Goal: Transaction & Acquisition: Purchase product/service

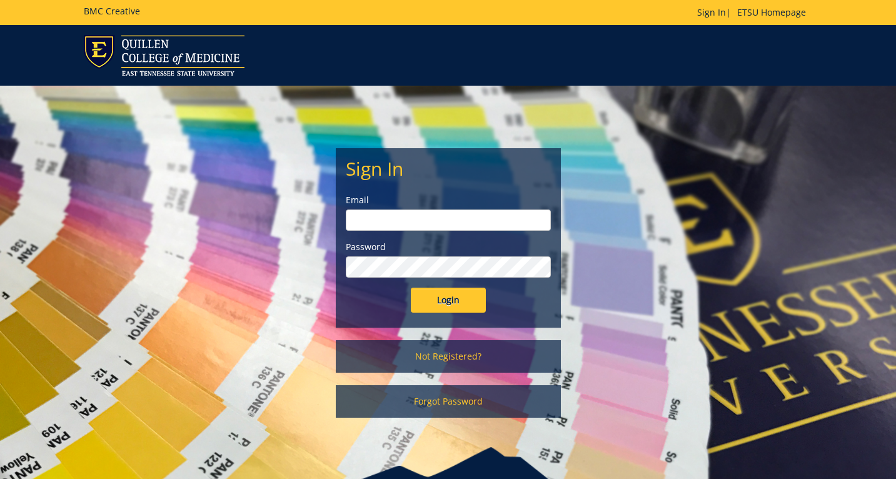
type input "etsuhealthprojects@etsu.edu"
click at [447, 297] on input "Login" at bounding box center [448, 300] width 75 height 25
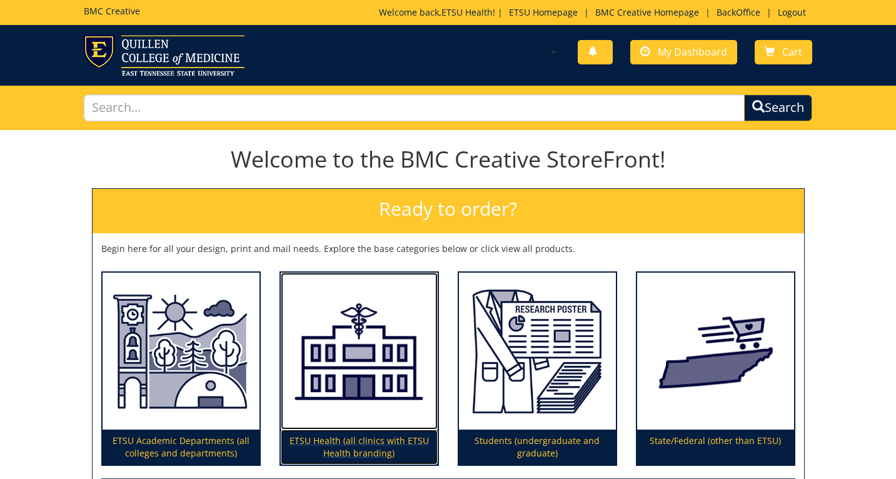
click at [351, 334] on img at bounding box center [359, 352] width 157 height 158
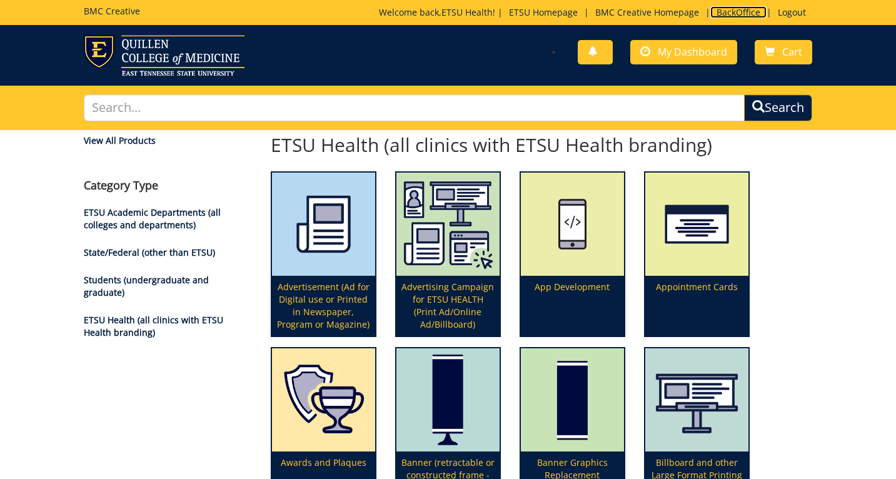
click at [731, 13] on link "BackOffice" at bounding box center [738, 12] width 56 height 12
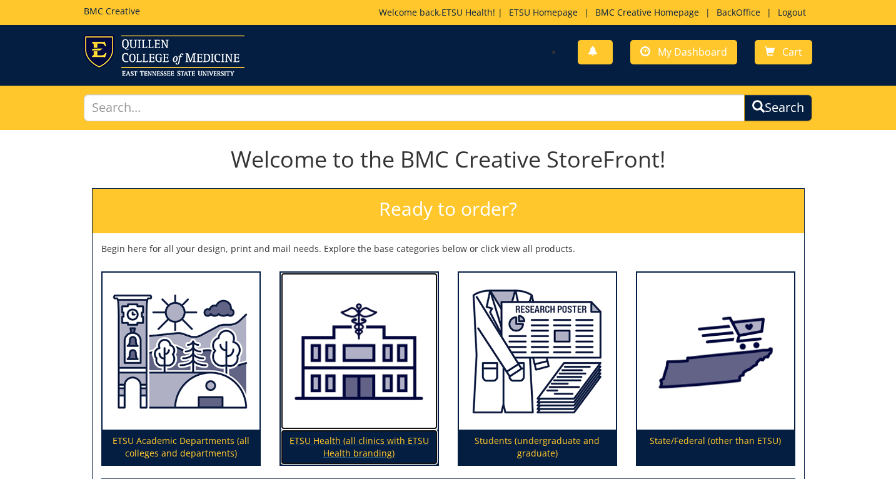
click at [393, 358] on img at bounding box center [359, 352] width 157 height 158
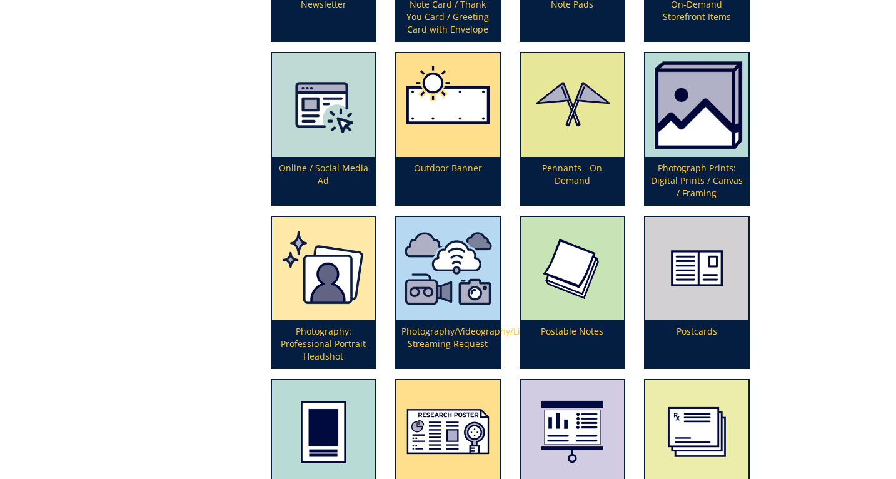
scroll to position [2525, 0]
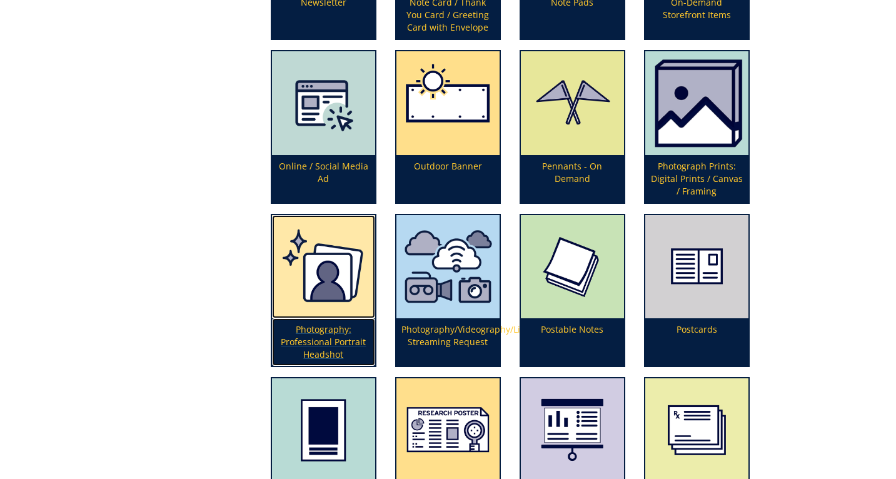
click at [318, 343] on p "Photography: Professional Portrait Headshot" at bounding box center [323, 342] width 103 height 48
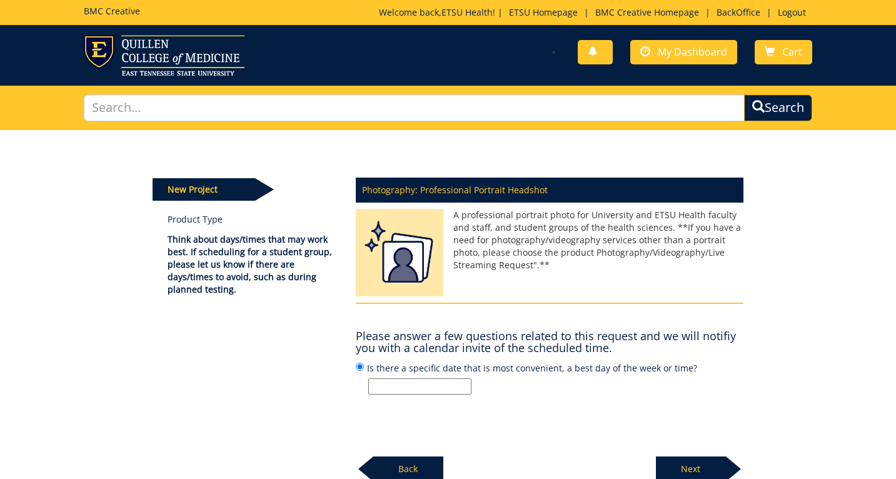
click at [406, 381] on input "Is there a specific date that is most convenient, a best day of the week or tim…" at bounding box center [419, 386] width 103 height 16
type input "ETSU Health new provider Dr. Kathryn Cyrus - headshots only"
click at [455, 376] on label "Is there a specific date that is most convenient, a best day of the week or tim…" at bounding box center [550, 378] width 388 height 34
click at [364, 371] on input "Is there a specific date that is most convenient, a best day of the week or tim…" at bounding box center [360, 367] width 8 height 8
click at [457, 387] on input "ETSU Health new provider Dr. Kathryn Cyrus - headshots only" at bounding box center [419, 386] width 103 height 16
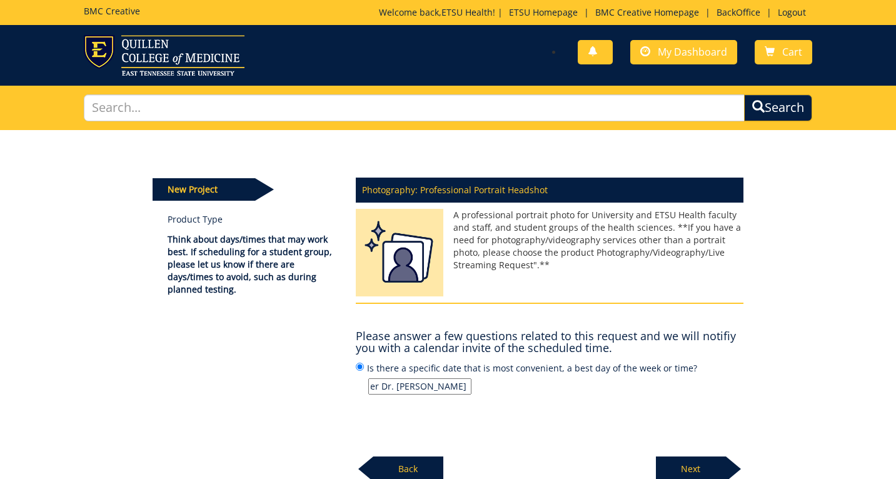
scroll to position [0, 153]
click at [688, 473] on p "Next" at bounding box center [691, 469] width 70 height 25
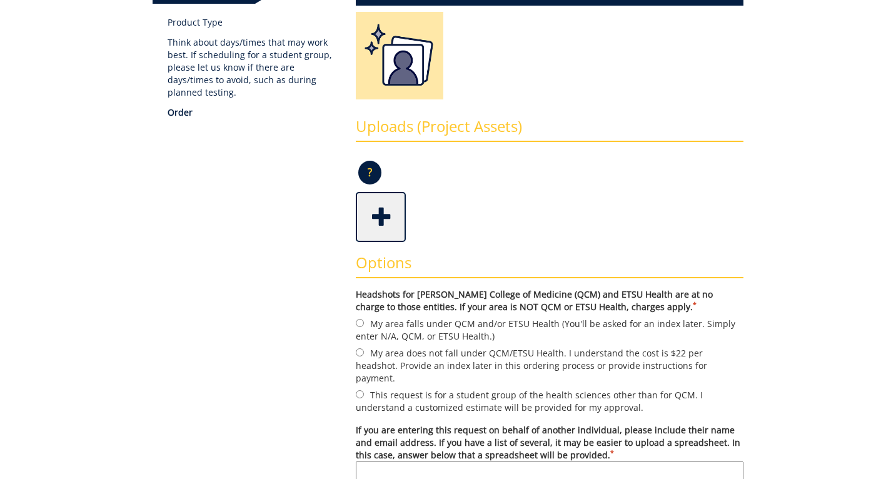
scroll to position [206, 0]
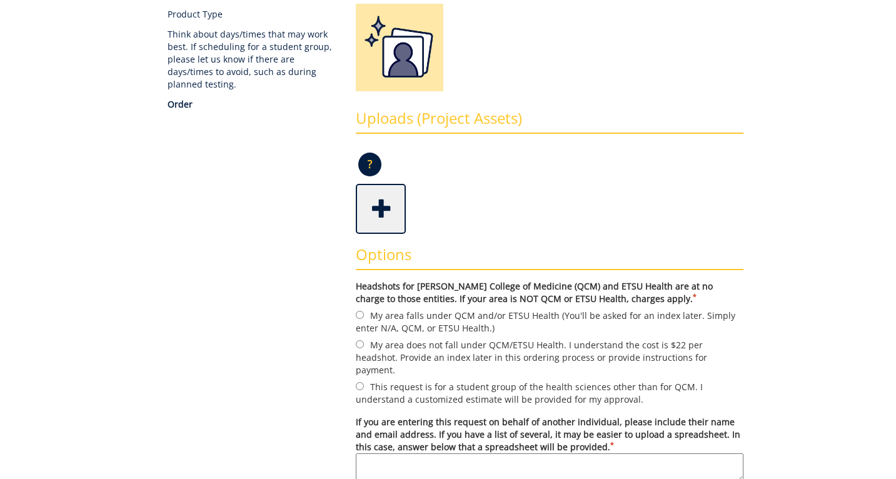
click at [436, 325] on label "My area falls under QCM and/or ETSU Health (You'll be asked for an index later.…" at bounding box center [550, 321] width 388 height 26
click at [364, 319] on input "My area falls under QCM and/or ETSU Health (You'll be asked for an index later.…" at bounding box center [360, 315] width 8 height 8
radio input "true"
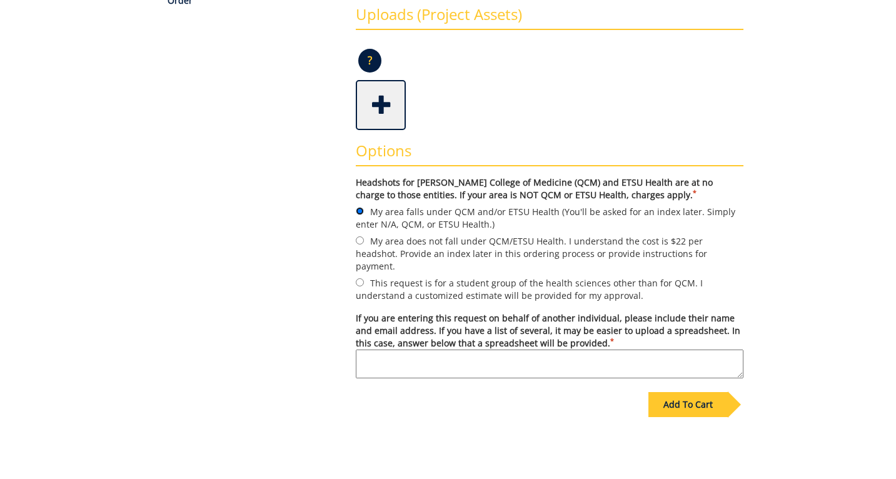
scroll to position [313, 0]
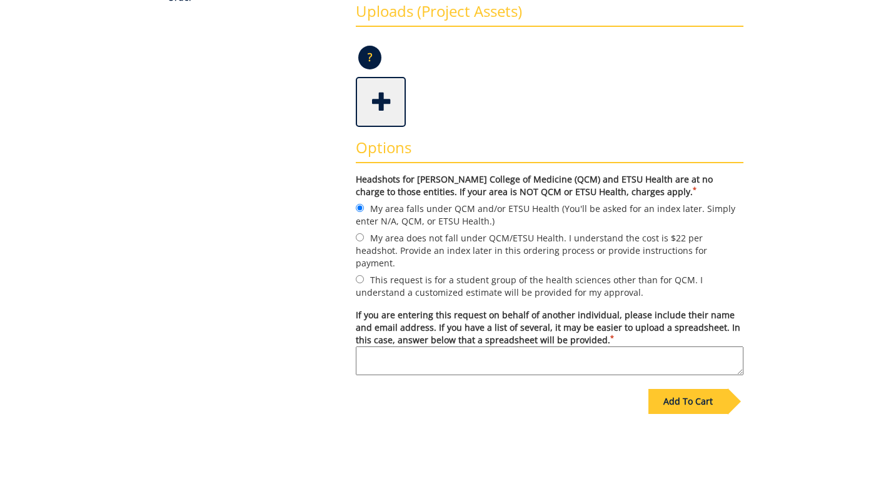
click at [437, 354] on textarea "If you are entering this request on behalf of another individual, please includ…" at bounding box center [550, 360] width 388 height 29
type textarea "Desiree is scheduling."
click at [718, 389] on div "Add To Cart" at bounding box center [688, 401] width 79 height 25
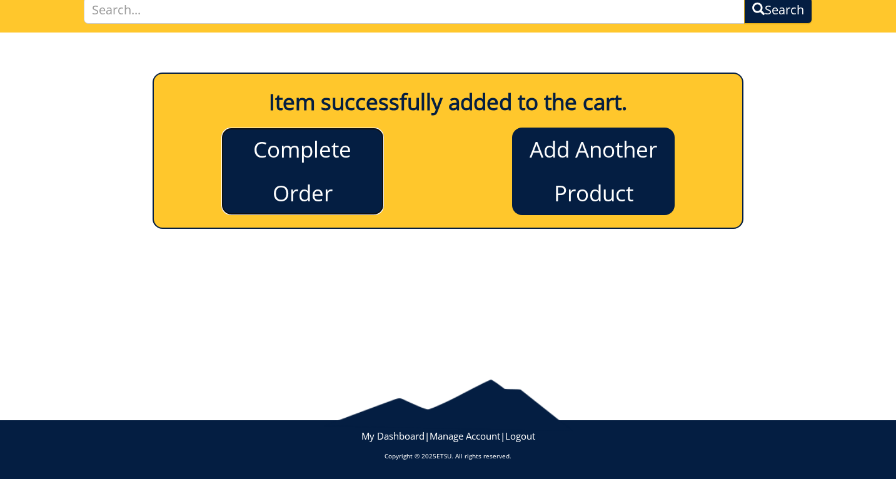
click at [316, 198] on link "Complete Order" at bounding box center [302, 172] width 163 height 88
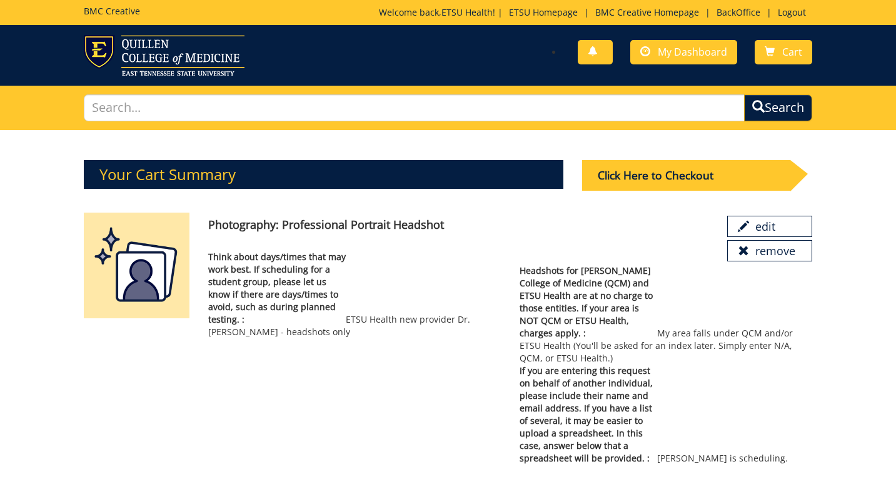
drag, startPoint x: 348, startPoint y: 316, endPoint x: 353, endPoint y: 338, distance: 21.8
click at [353, 338] on p "Think about days/times that may work best. If scheduling for a student group, p…" at bounding box center [354, 295] width 293 height 88
copy p "ETSU Health new provider Dr. Kathryn Cyrus - headshots only"
click at [674, 173] on div "Click Here to Checkout" at bounding box center [686, 175] width 208 height 31
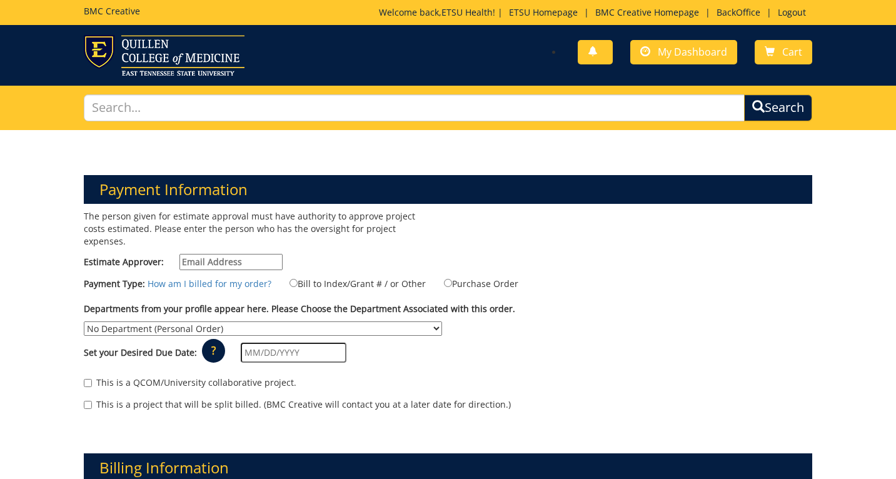
click at [260, 254] on input "Estimate Approver:" at bounding box center [230, 262] width 103 height 16
type input "n/a"
click at [323, 277] on label "Bill to Index/Grant # / or Other" at bounding box center [350, 283] width 152 height 14
click at [298, 279] on input "Bill to Index/Grant # / or Other" at bounding box center [294, 283] width 8 height 8
radio input "true"
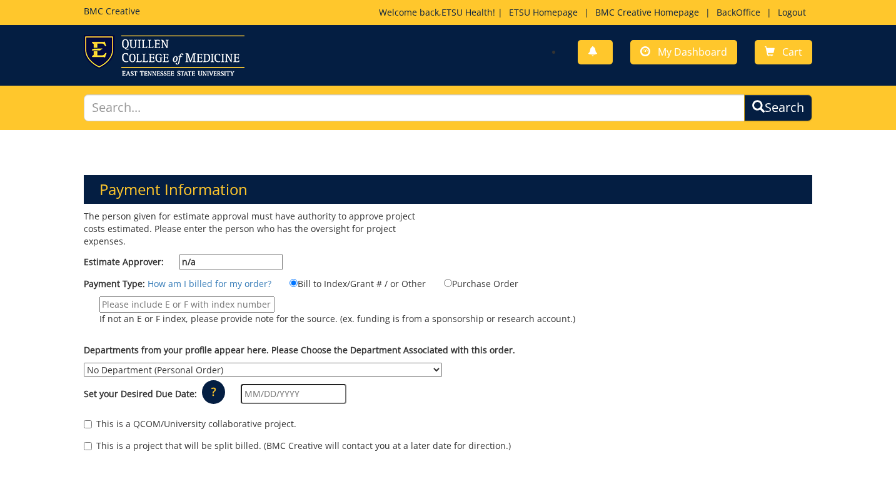
click at [215, 296] on input "If not an E or F index, please provide note for the source. (ex. funding is fro…" at bounding box center [186, 304] width 175 height 16
type input "n/a"
click at [184, 377] on div "Set your Desired Due Date: ? × How long will my project take to finish? : Pleas…" at bounding box center [447, 394] width 747 height 34
click at [184, 363] on select "No Department (Personal Order) Academic Affairs COM Anatomy and Cell Biology Bi…" at bounding box center [263, 370] width 358 height 14
select select "217"
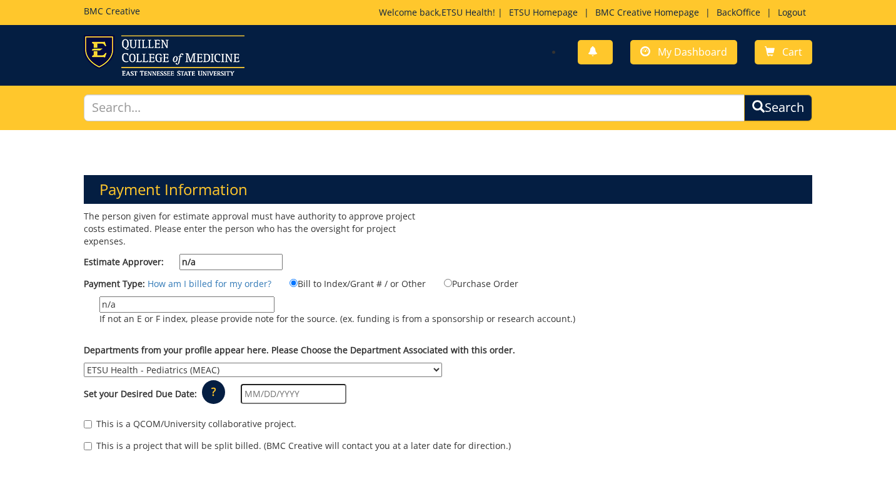
click at [84, 363] on select "No Department (Personal Order) Academic Affairs COM Anatomy and Cell Biology Bi…" at bounding box center [263, 370] width 358 height 14
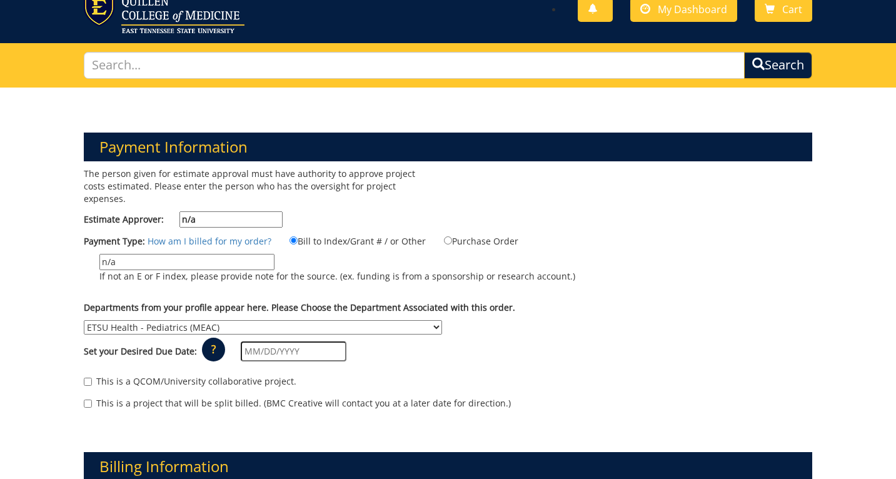
scroll to position [44, 0]
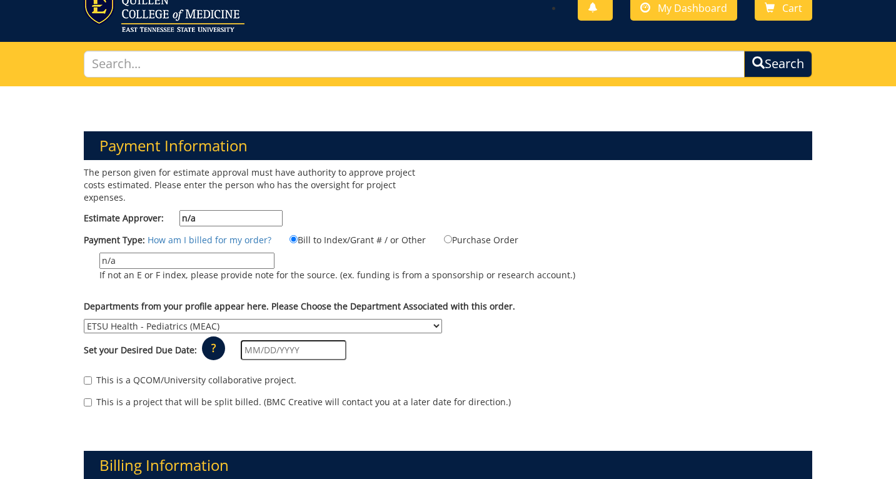
click at [263, 333] on div "Set your Desired Due Date: ? × How long will my project take to finish? : Pleas…" at bounding box center [447, 350] width 747 height 34
click at [258, 340] on input "text" at bounding box center [294, 350] width 106 height 20
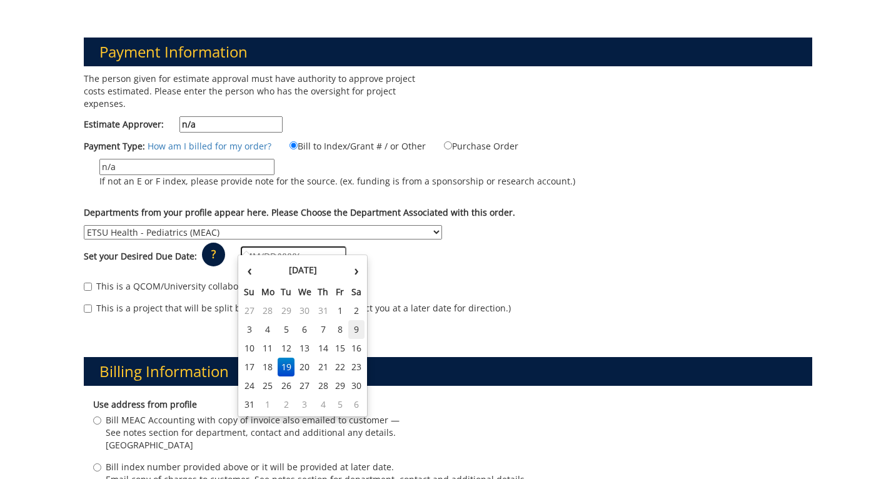
scroll to position [201, 0]
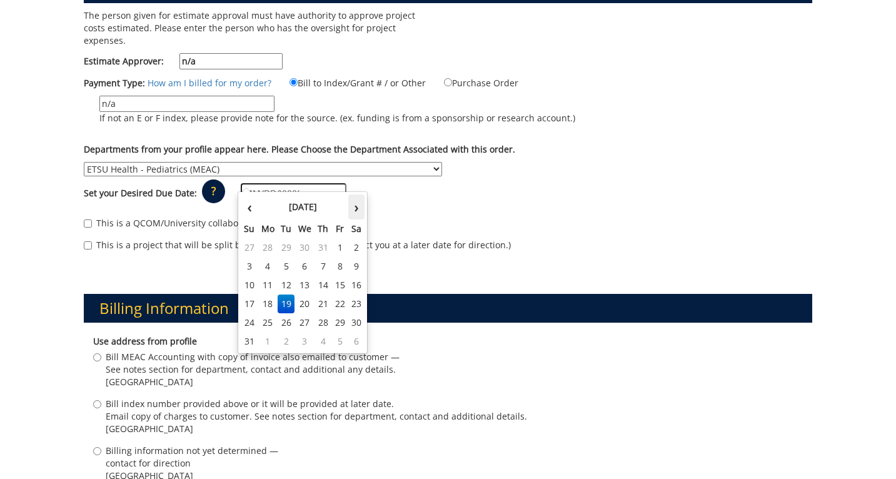
click at [358, 208] on th "›" at bounding box center [356, 207] width 16 height 25
click at [338, 265] on td "12" at bounding box center [340, 266] width 17 height 19
type input "09/12/2025"
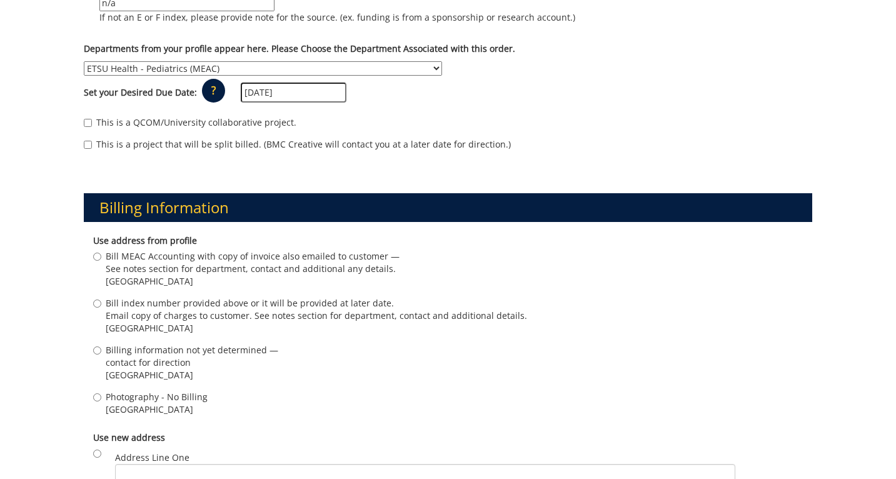
click at [166, 391] on span "Photography - No Billing" at bounding box center [157, 397] width 102 height 13
click at [101, 393] on input "Photography - No Billing Johnson City , TN 37614" at bounding box center [97, 397] width 8 height 8
radio input "true"
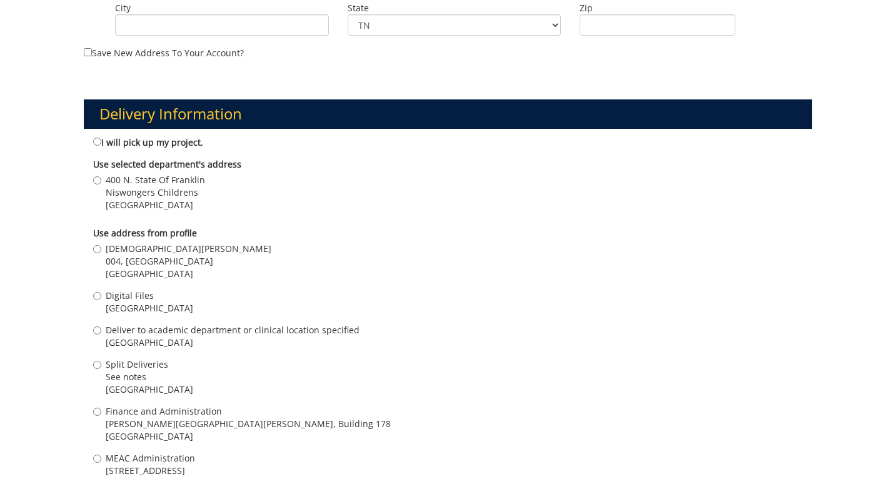
scroll to position [1055, 0]
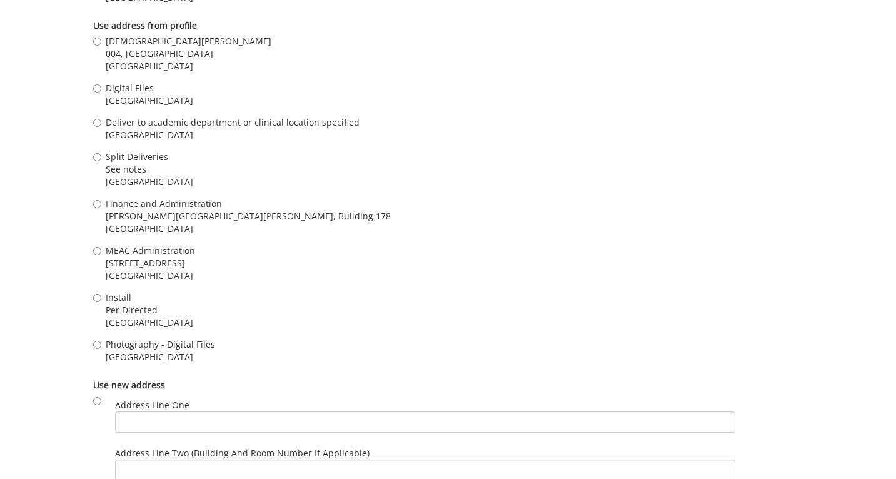
click at [183, 351] on span "Johnson City , TN 37614" at bounding box center [160, 357] width 109 height 13
click at [101, 341] on input "Photography - Digital Files Johnson City , TN 37614" at bounding box center [97, 345] width 8 height 8
radio input "true"
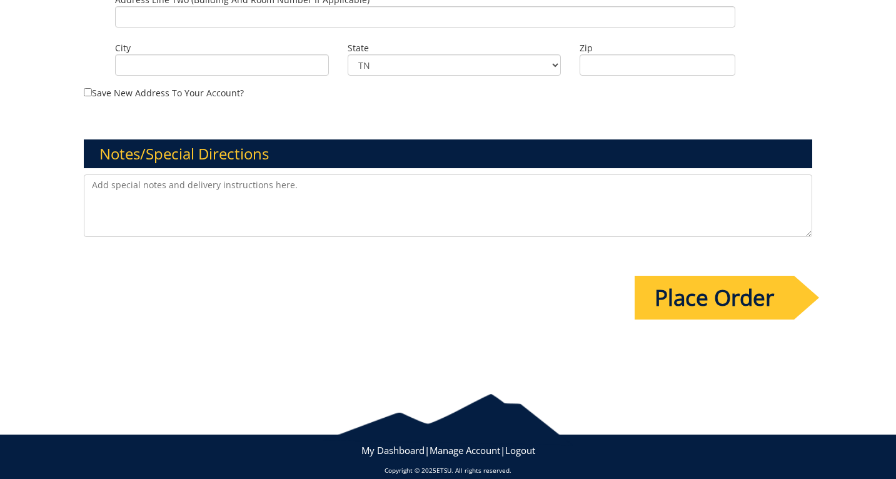
scroll to position [1510, 0]
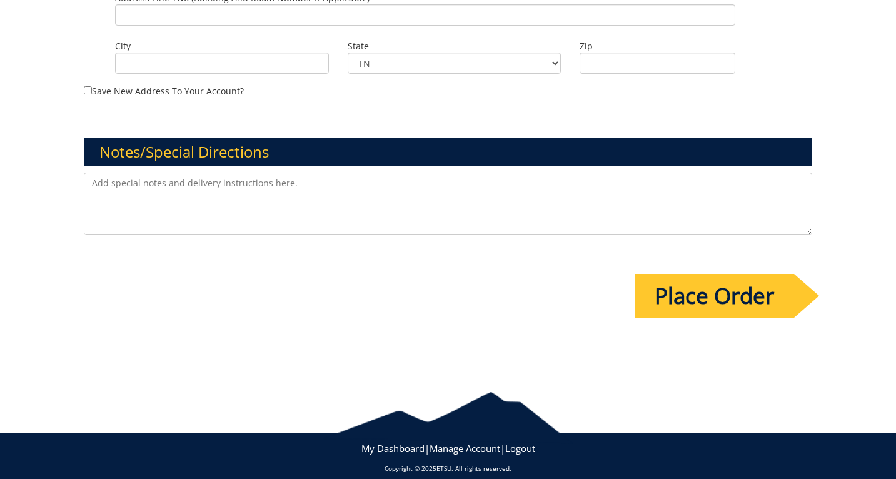
click at [142, 199] on textarea at bounding box center [448, 204] width 728 height 63
paste textarea "ETSU Health new provider Dr. Kathryn Cyrus - headshots only"
click at [201, 173] on textarea "ETSU Health new provider Dr. Kathryn Cyrus - headshots only" at bounding box center [448, 204] width 728 height 63
click at [91, 173] on textarea "ETSU Health new provider Dr. Kathryn Cyrus - headshots only" at bounding box center [448, 204] width 728 height 63
click at [276, 173] on textarea "Headshots for new ETSU Health new provider Dr. Kathryn Cyrus - headshots only" at bounding box center [448, 204] width 728 height 63
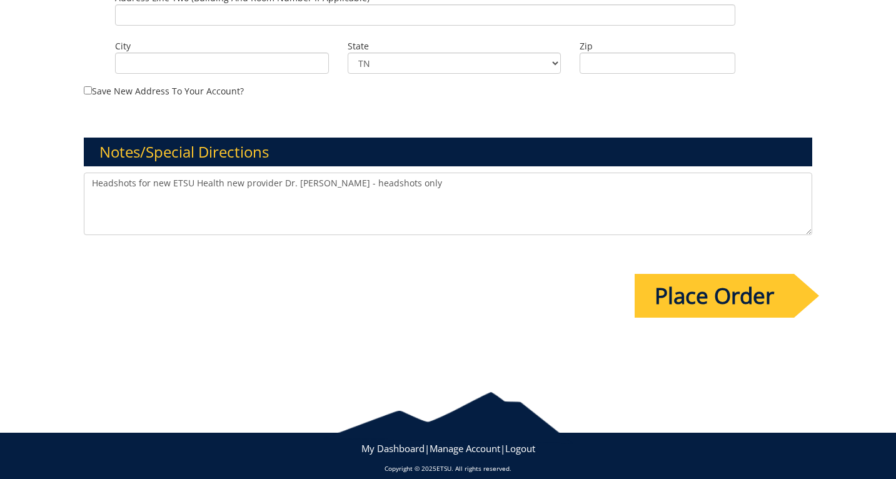
click at [240, 173] on textarea "Headshots for new ETSU Health new provider Dr. Kathryn Cyrus - headshots only" at bounding box center [448, 204] width 728 height 63
click at [337, 173] on textarea "Headshots for new ETSU Health provider Dr. Kathryn Cyrus - headshots only" at bounding box center [448, 204] width 728 height 63
drag, startPoint x: 470, startPoint y: 177, endPoint x: 395, endPoint y: 168, distance: 75.6
click at [395, 173] on textarea "Headshots for new ETSU Health provider Dr. Kathryn Cyrus of pediatrics. headsho…" at bounding box center [448, 204] width 728 height 63
type textarea "Headshots for new ETSU Health provider Dr. Kathryn Cyrus of pediatrics."
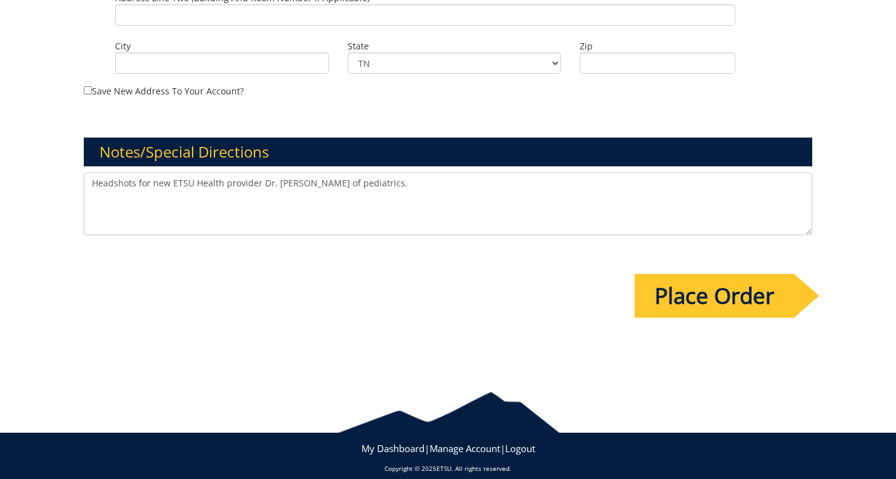
click at [667, 280] on input "Place Order" at bounding box center [714, 296] width 159 height 44
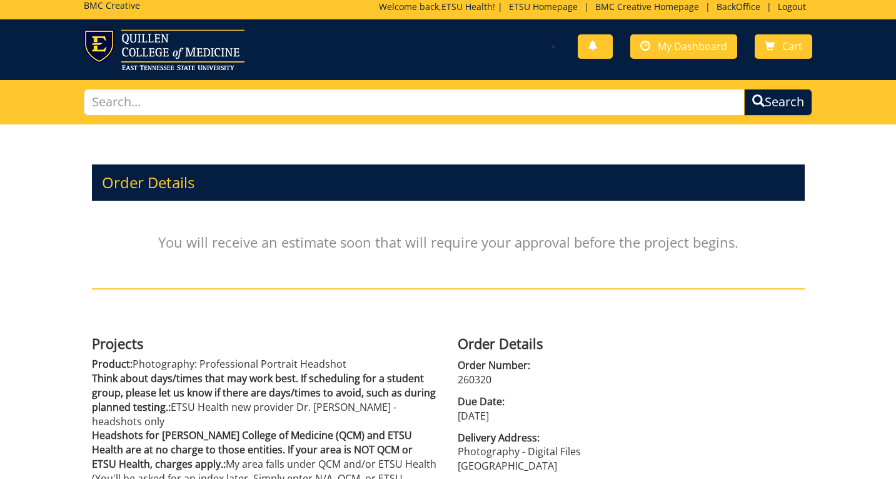
scroll to position [18, 0]
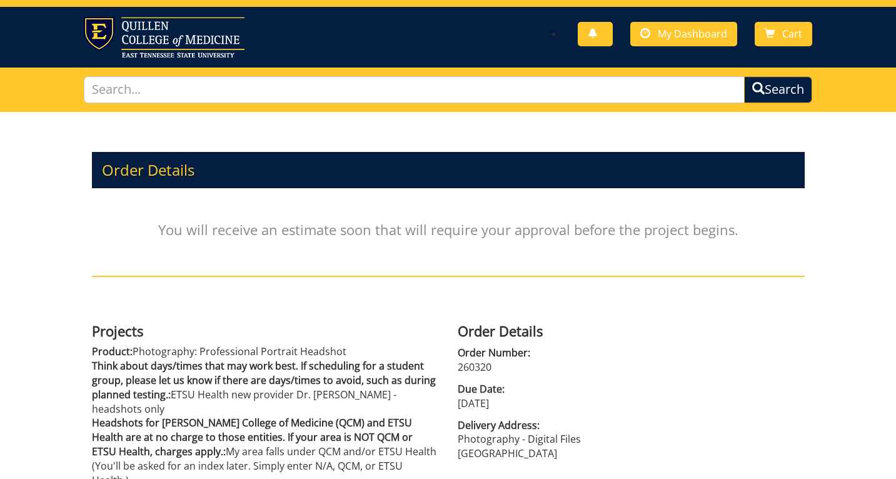
click at [473, 363] on p "260320" at bounding box center [631, 367] width 347 height 14
copy p "260320"
click at [670, 31] on span "My Dashboard" at bounding box center [692, 34] width 69 height 14
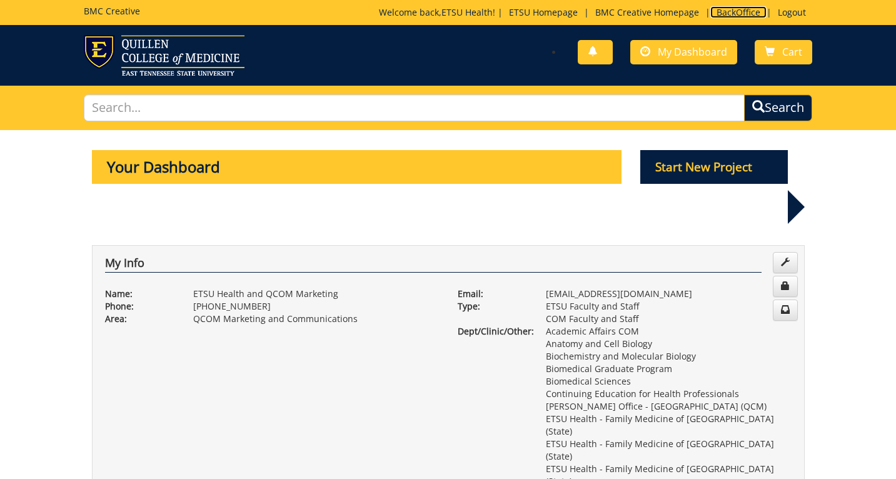
click at [734, 8] on link "BackOffice" at bounding box center [738, 12] width 56 height 12
